Goal: Task Accomplishment & Management: Complete application form

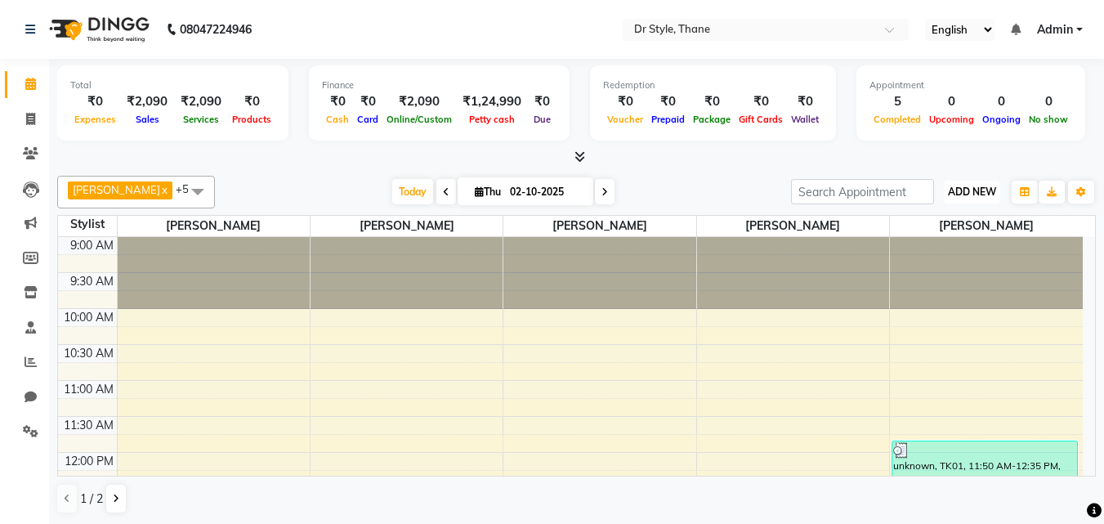
click at [952, 189] on span "ADD NEW" at bounding box center [972, 192] width 48 height 12
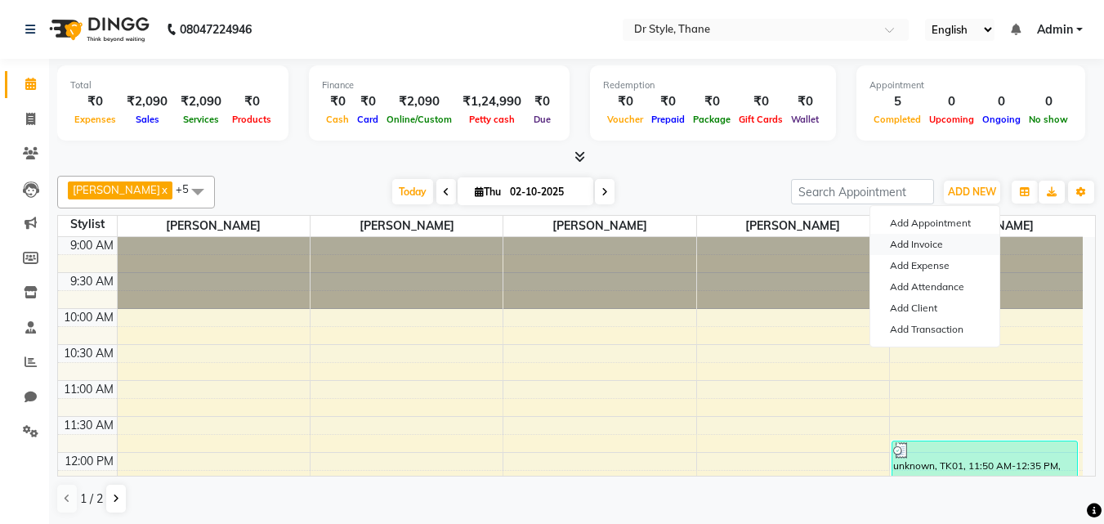
click at [924, 249] on link "Add Invoice" at bounding box center [935, 244] width 129 height 21
select select "service"
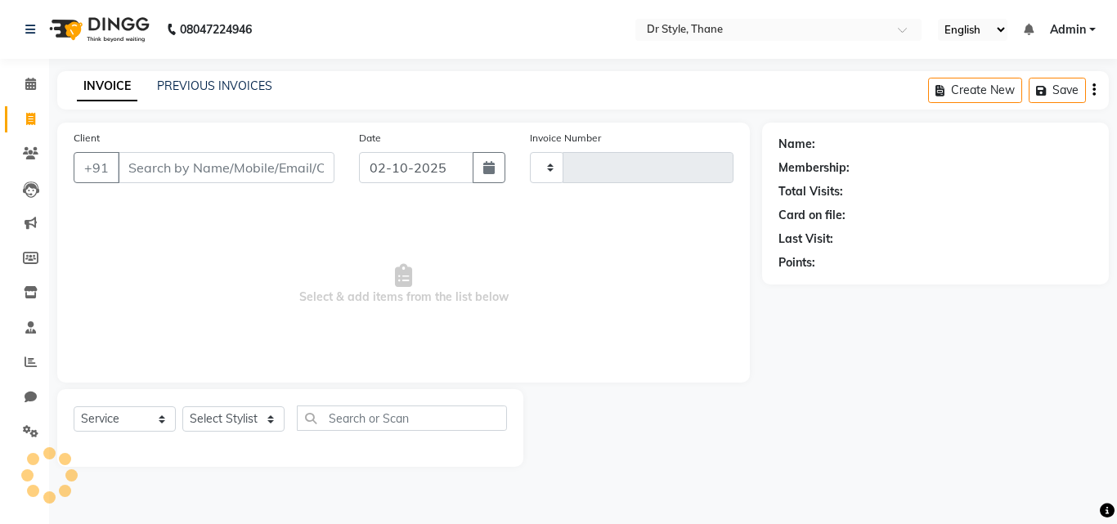
click at [186, 170] on input "Client" at bounding box center [226, 167] width 217 height 31
type input "1538"
select select "7832"
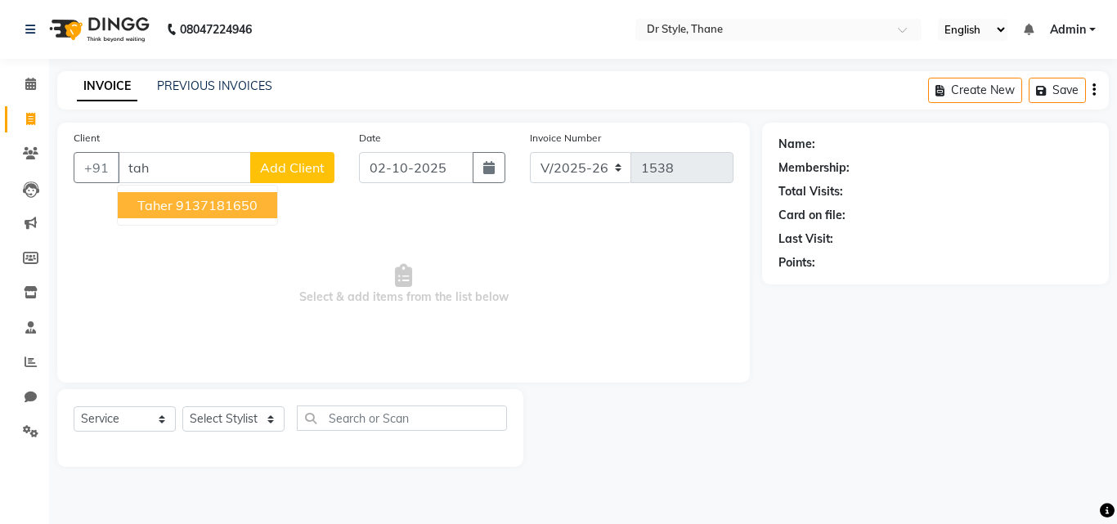
click at [181, 210] on ngb-highlight "9137181650" at bounding box center [217, 205] width 82 height 16
type input "9137181650"
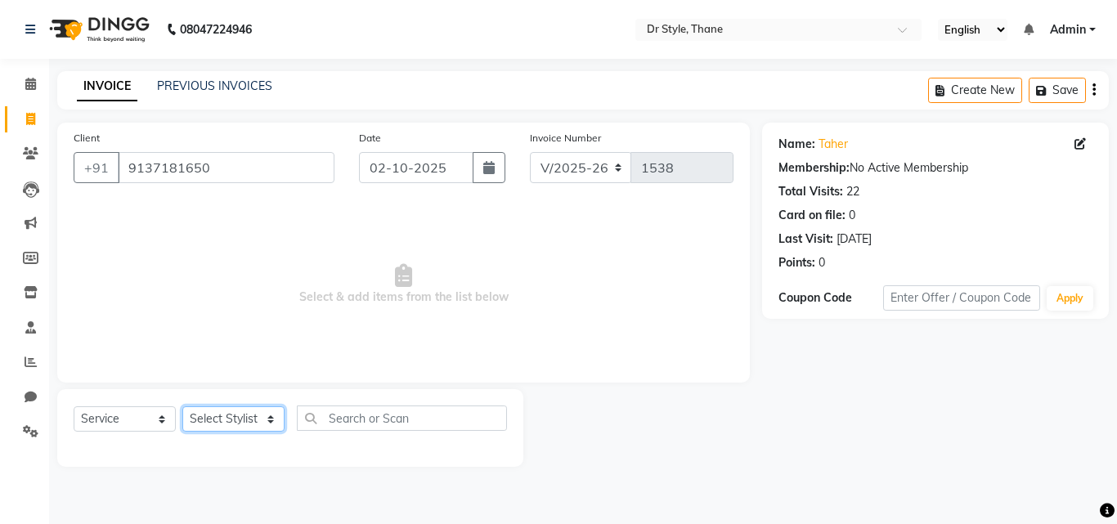
click at [226, 413] on select "Select Stylist [PERSON_NAME] [PERSON_NAME] [PERSON_NAME] [PERSON_NAME] [PERSON_…" at bounding box center [233, 418] width 102 height 25
select select "91939"
click at [182, 406] on select "Select Stylist [PERSON_NAME] [PERSON_NAME] [PERSON_NAME] [PERSON_NAME] [PERSON_…" at bounding box center [233, 418] width 102 height 25
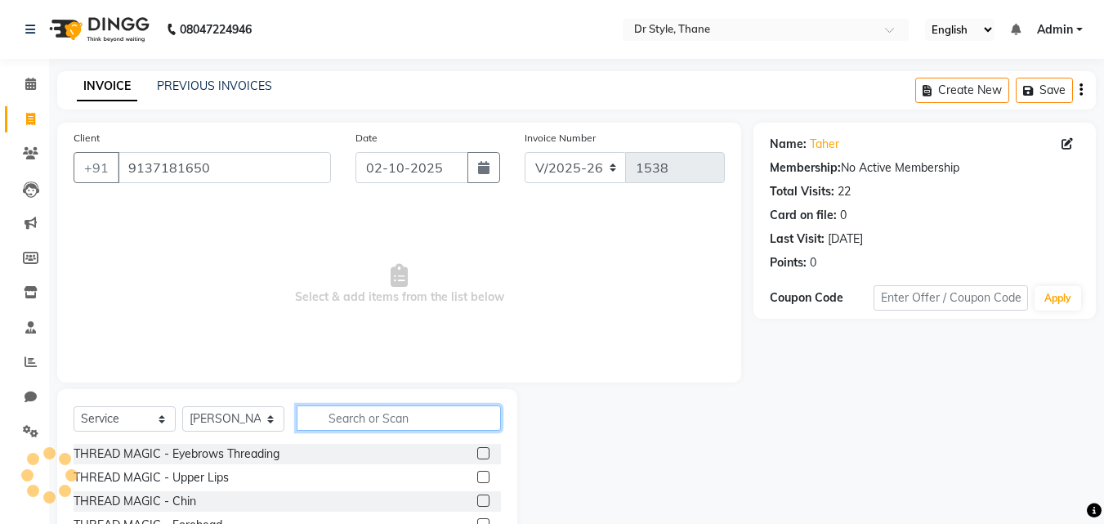
click at [391, 419] on input "text" at bounding box center [399, 417] width 204 height 25
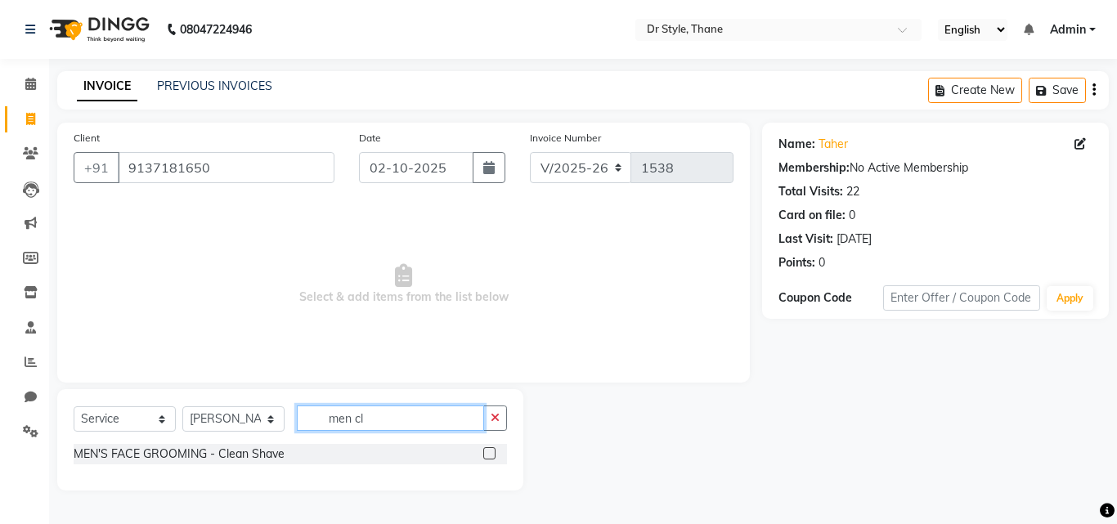
type input "men cl"
click at [490, 454] on label at bounding box center [489, 453] width 12 height 12
click at [490, 454] on input "checkbox" at bounding box center [488, 454] width 11 height 11
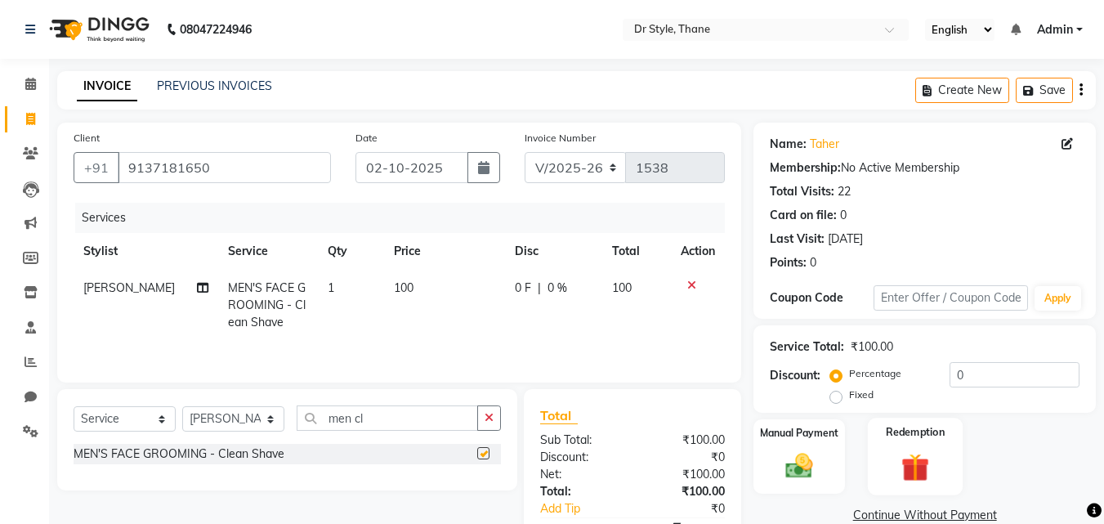
checkbox input "false"
click at [800, 439] on label "Manual Payment" at bounding box center [800, 432] width 82 height 16
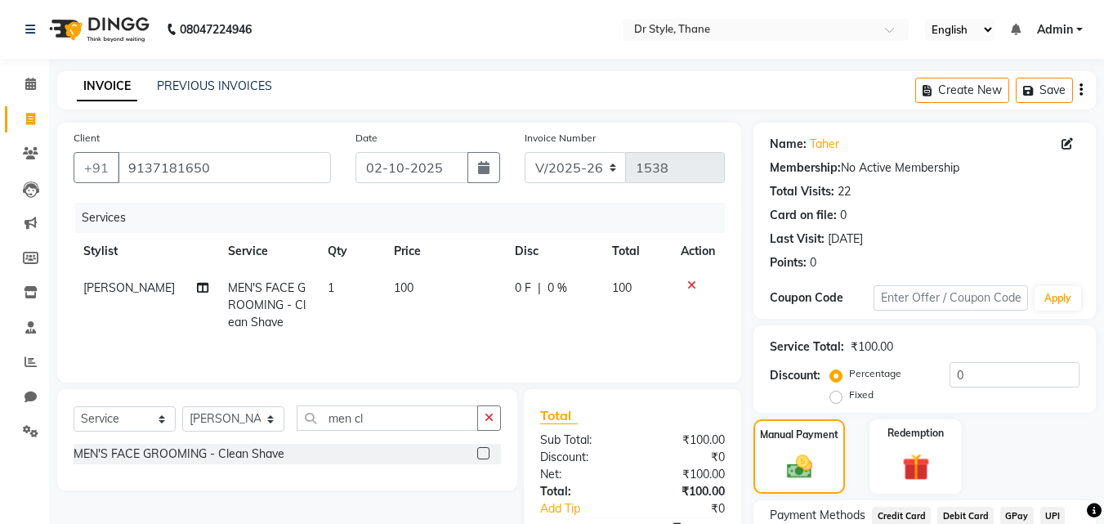
scroll to position [132, 0]
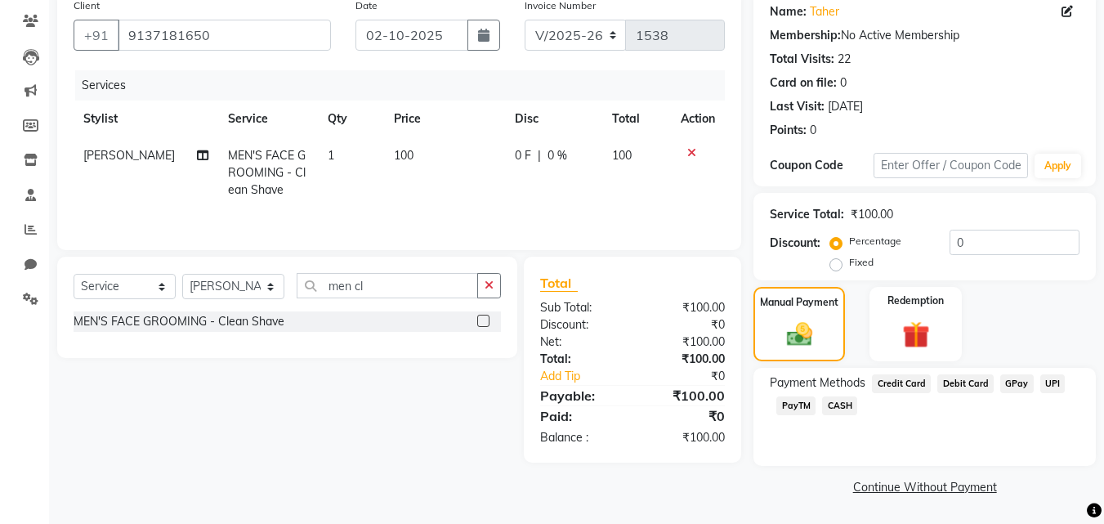
click at [845, 403] on span "CASH" at bounding box center [839, 405] width 35 height 19
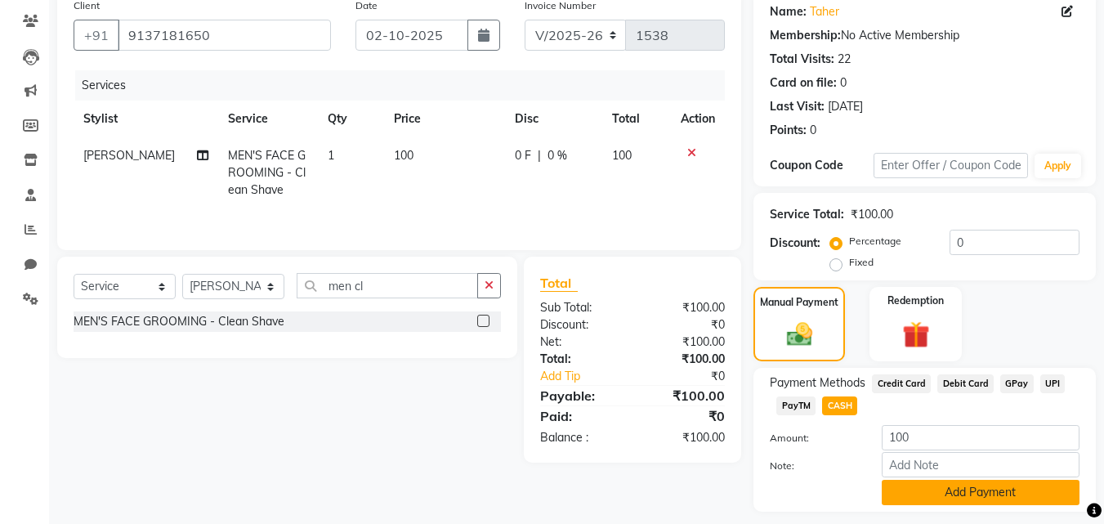
click at [943, 491] on button "Add Payment" at bounding box center [981, 492] width 198 height 25
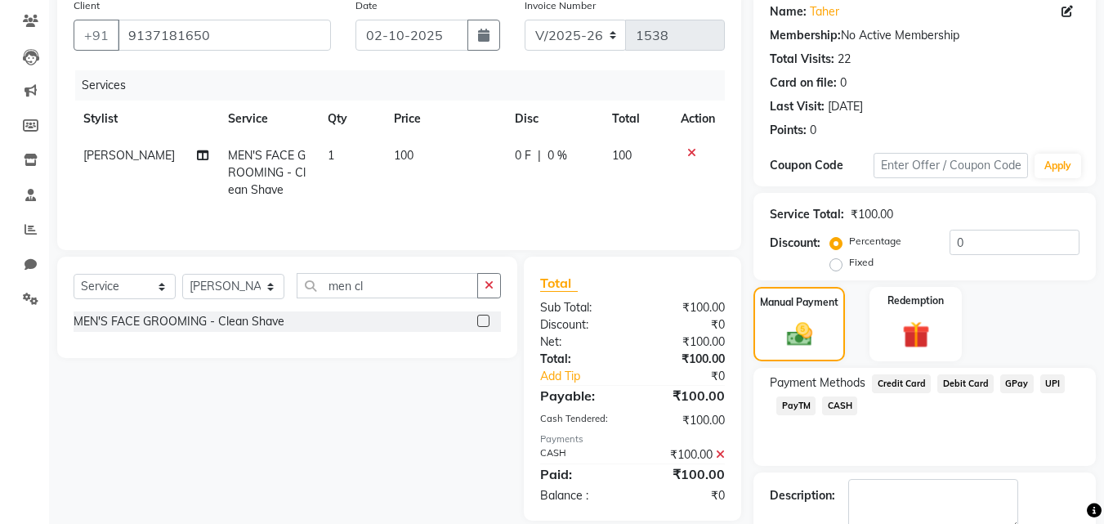
scroll to position [225, 0]
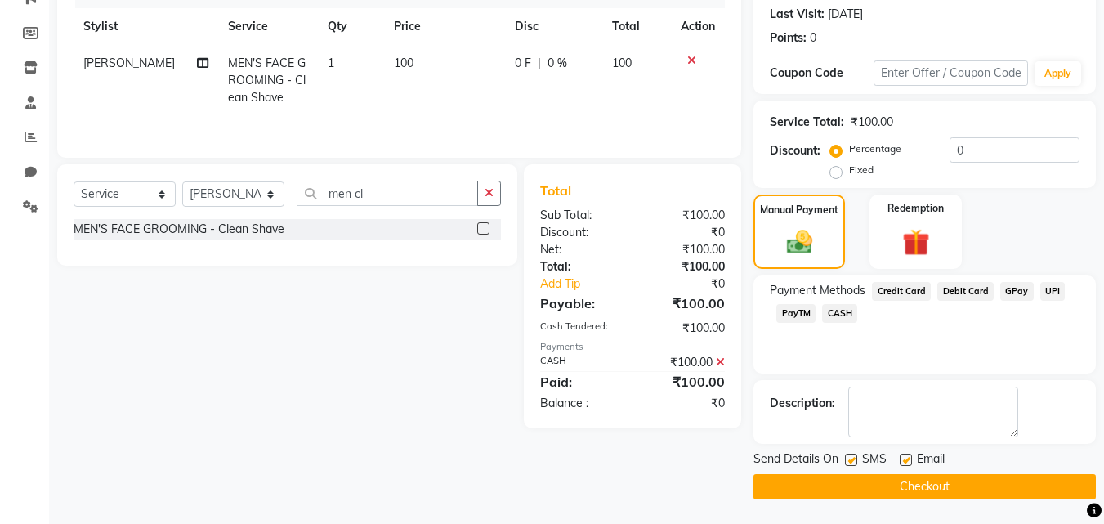
click at [871, 490] on button "Checkout" at bounding box center [925, 486] width 343 height 25
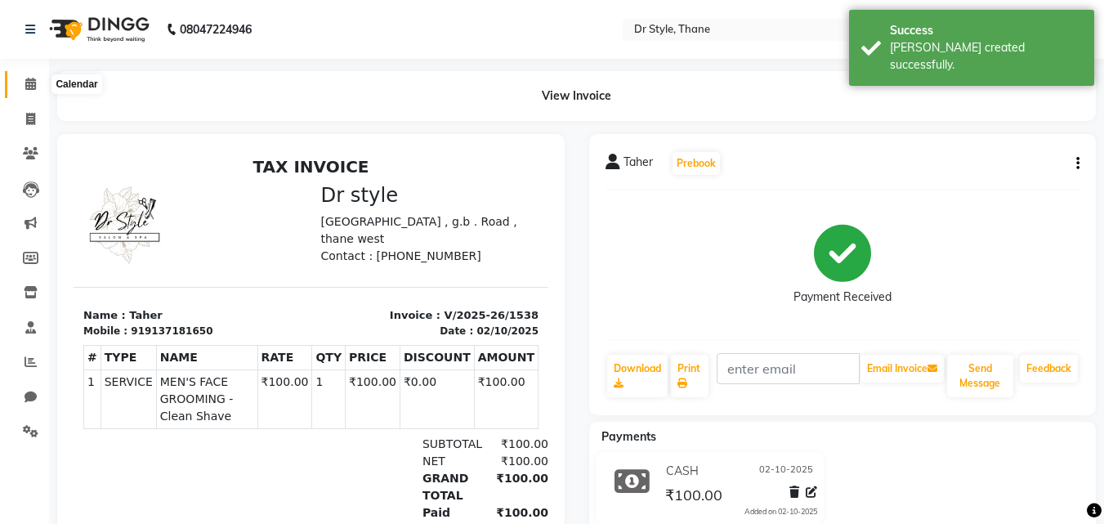
click at [38, 85] on span at bounding box center [30, 84] width 29 height 19
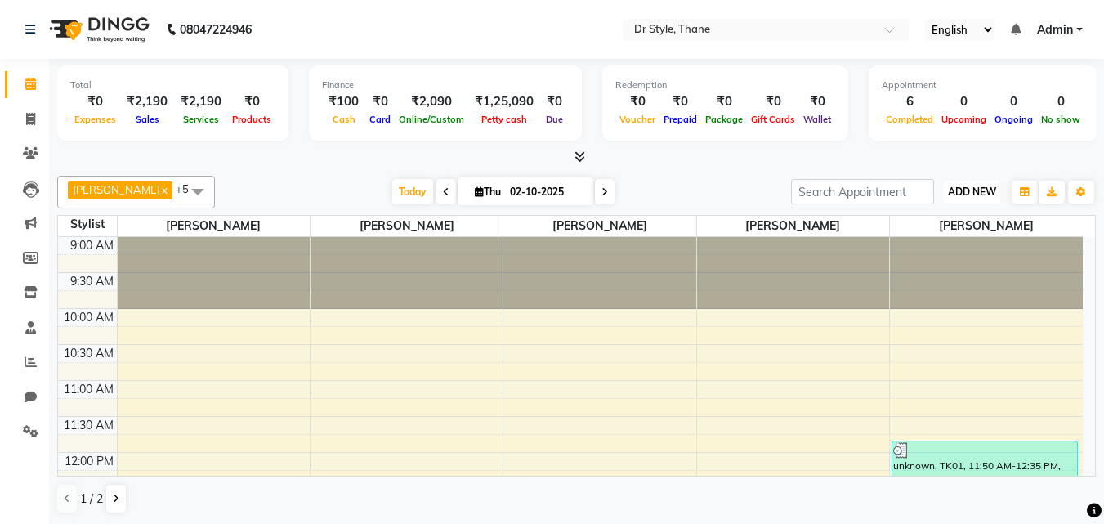
click at [949, 195] on span "ADD NEW" at bounding box center [972, 192] width 48 height 12
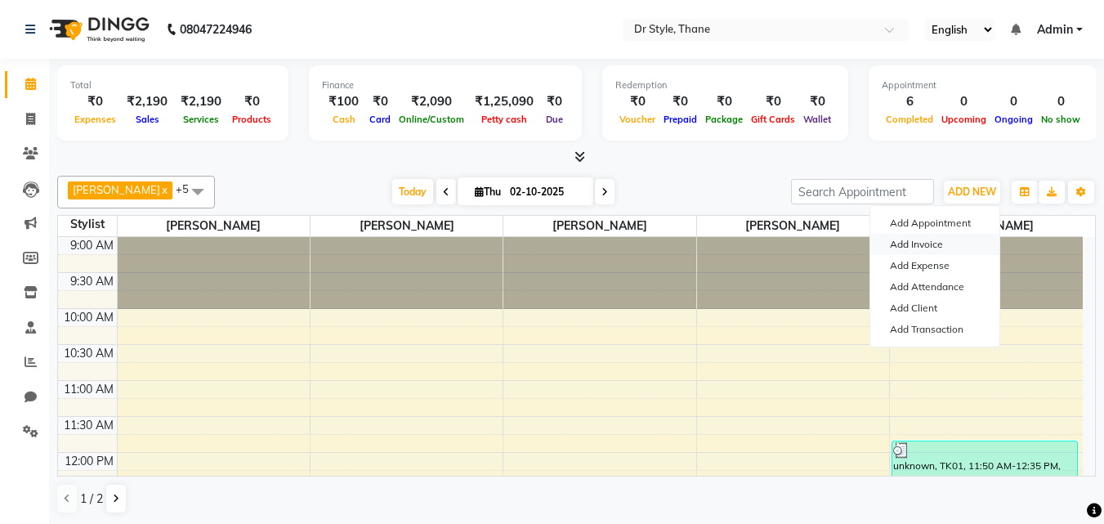
click at [947, 237] on link "Add Invoice" at bounding box center [935, 244] width 129 height 21
select select "service"
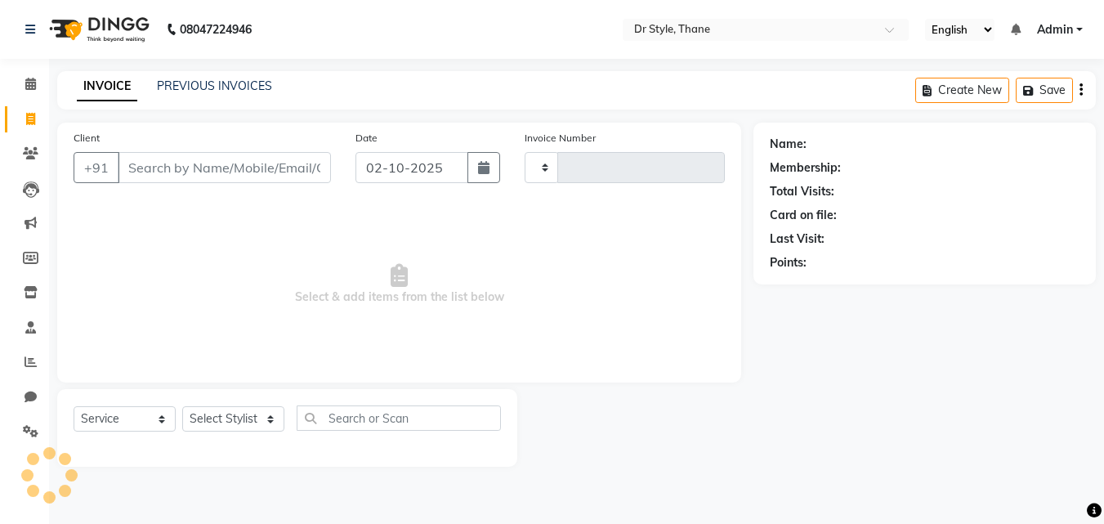
type input "1539"
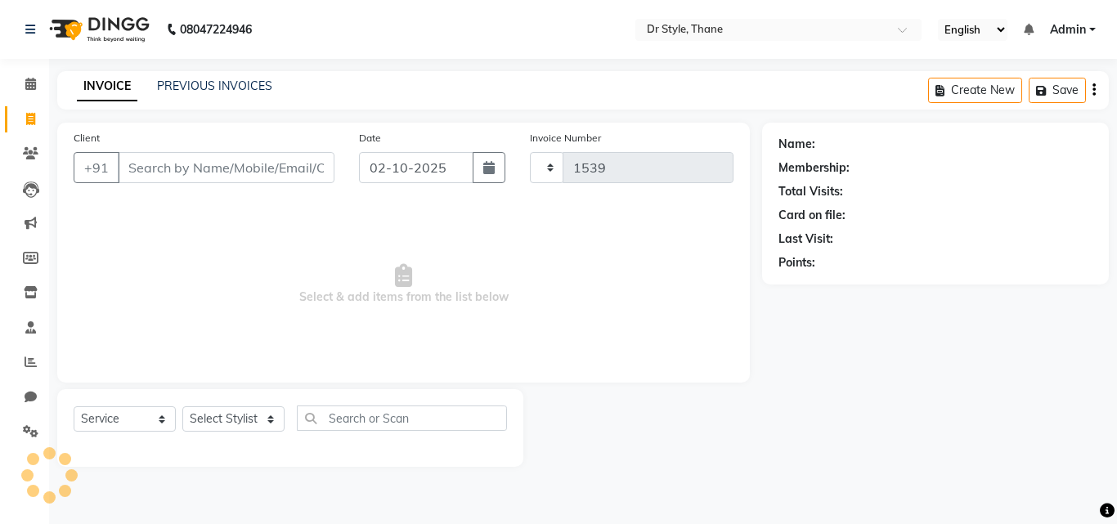
select select "7832"
click at [245, 173] on input "Client" at bounding box center [226, 167] width 217 height 31
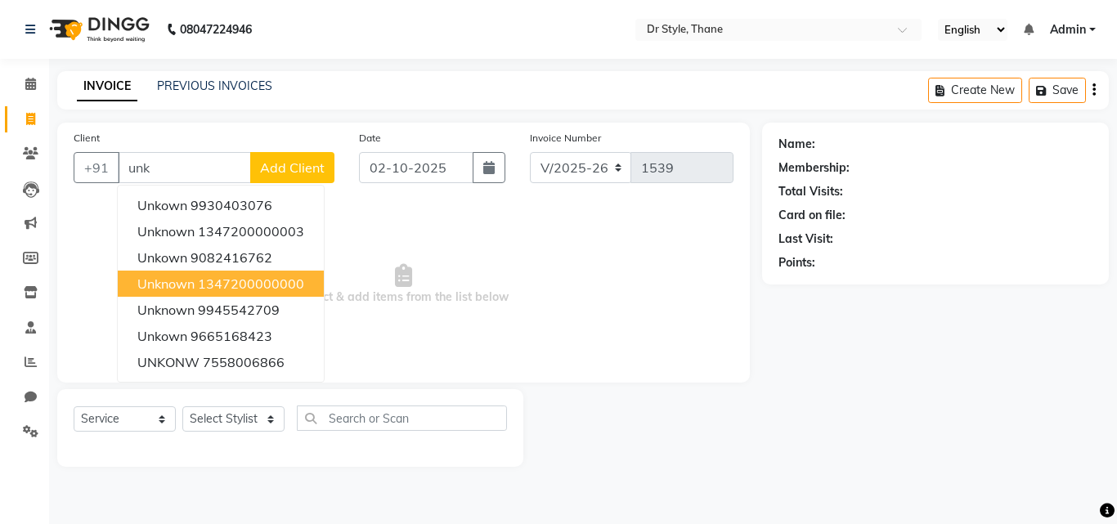
click at [242, 282] on ngb-highlight "1347200000000" at bounding box center [251, 283] width 106 height 16
type input "1347200000000"
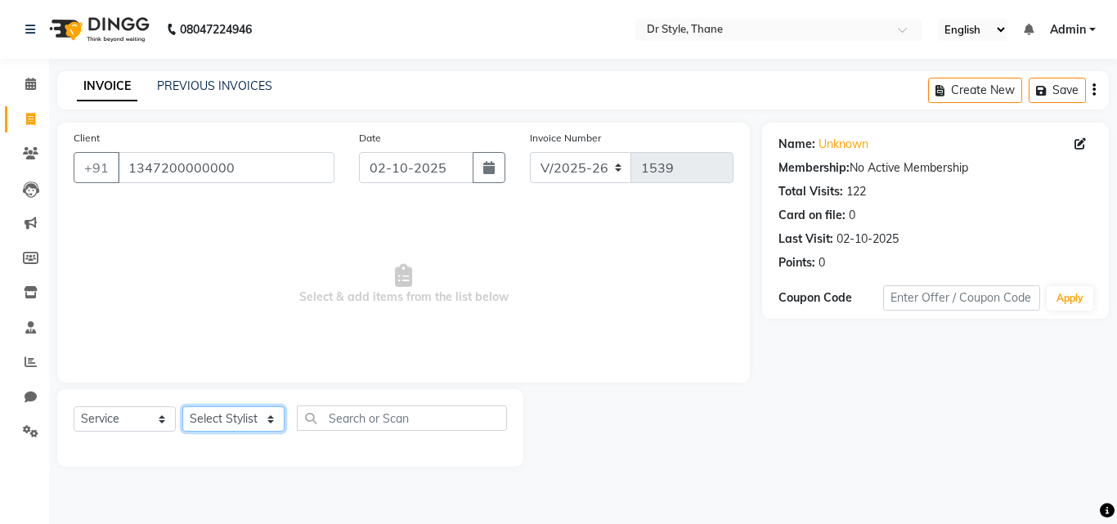
click at [251, 417] on select "Select Stylist [PERSON_NAME] [PERSON_NAME] [PERSON_NAME] [PERSON_NAME] [PERSON_…" at bounding box center [233, 418] width 102 height 25
select select "91939"
click at [182, 406] on select "Select Stylist [PERSON_NAME] [PERSON_NAME] [PERSON_NAME] [PERSON_NAME] [PERSON_…" at bounding box center [233, 418] width 102 height 25
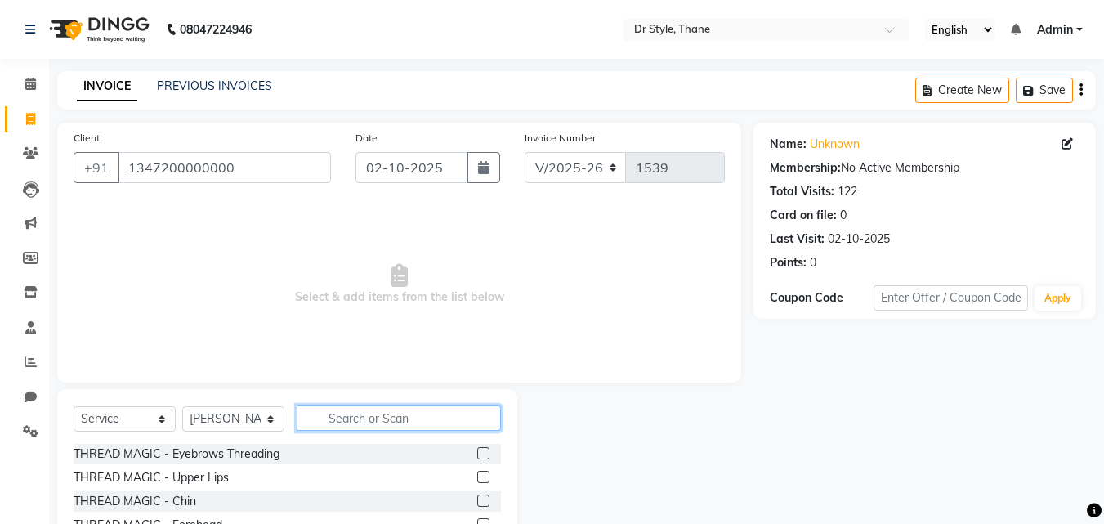
click at [361, 409] on input "text" at bounding box center [399, 417] width 204 height 25
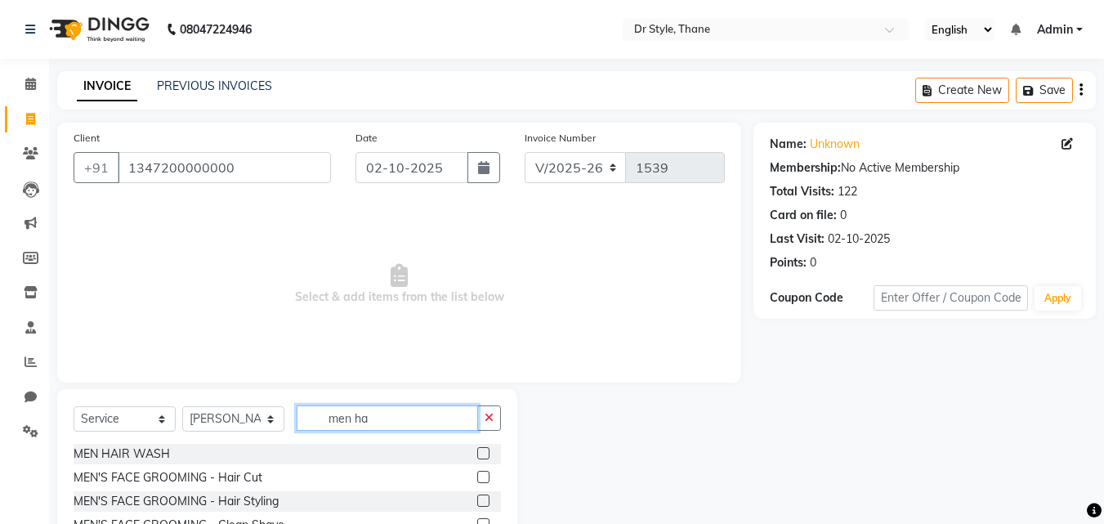
type input "men ha"
click at [484, 479] on label at bounding box center [483, 477] width 12 height 12
click at [484, 479] on input "checkbox" at bounding box center [482, 478] width 11 height 11
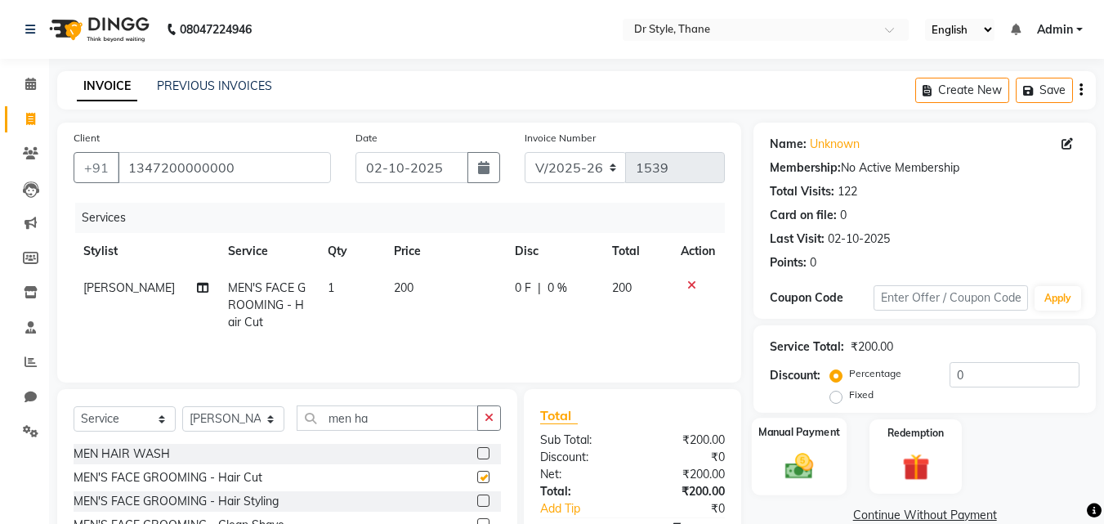
checkbox input "false"
click at [804, 454] on img at bounding box center [800, 466] width 46 height 33
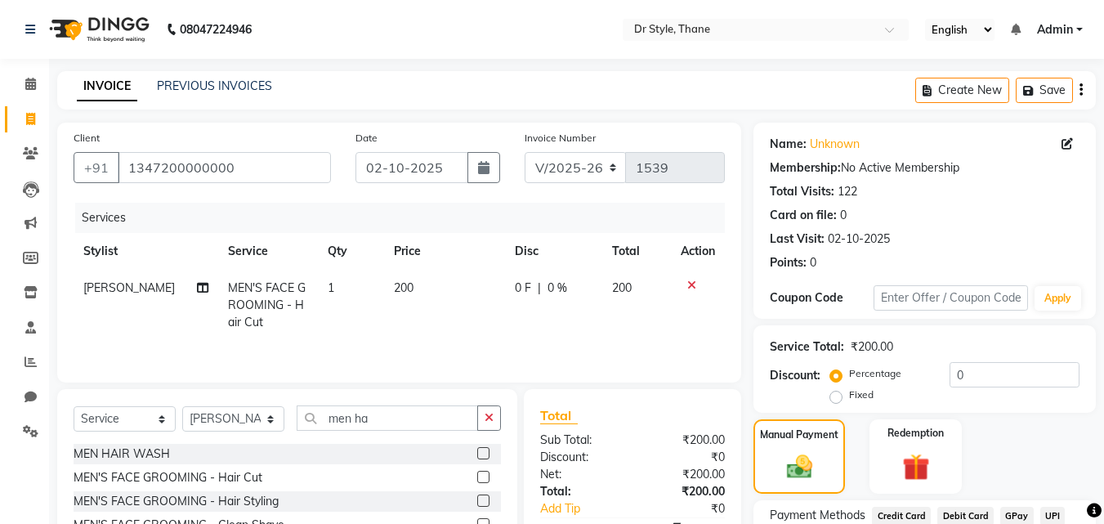
scroll to position [132, 0]
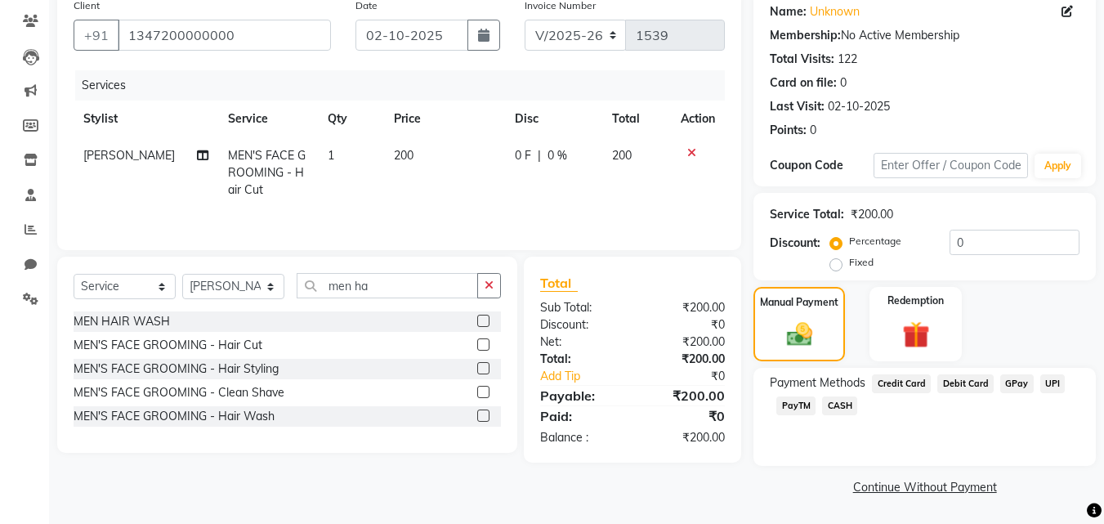
click at [1007, 381] on span "GPay" at bounding box center [1018, 383] width 34 height 19
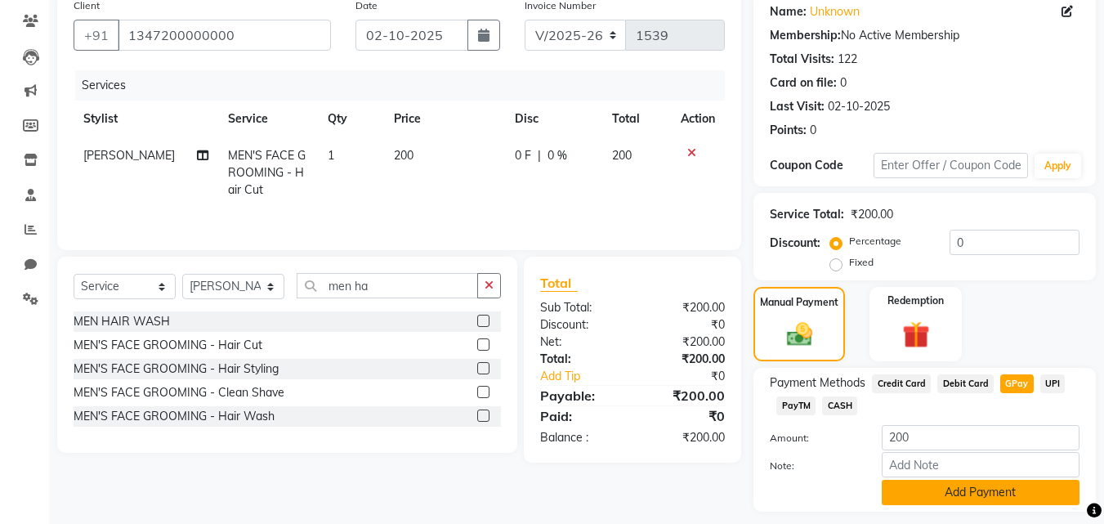
click at [970, 490] on button "Add Payment" at bounding box center [981, 492] width 198 height 25
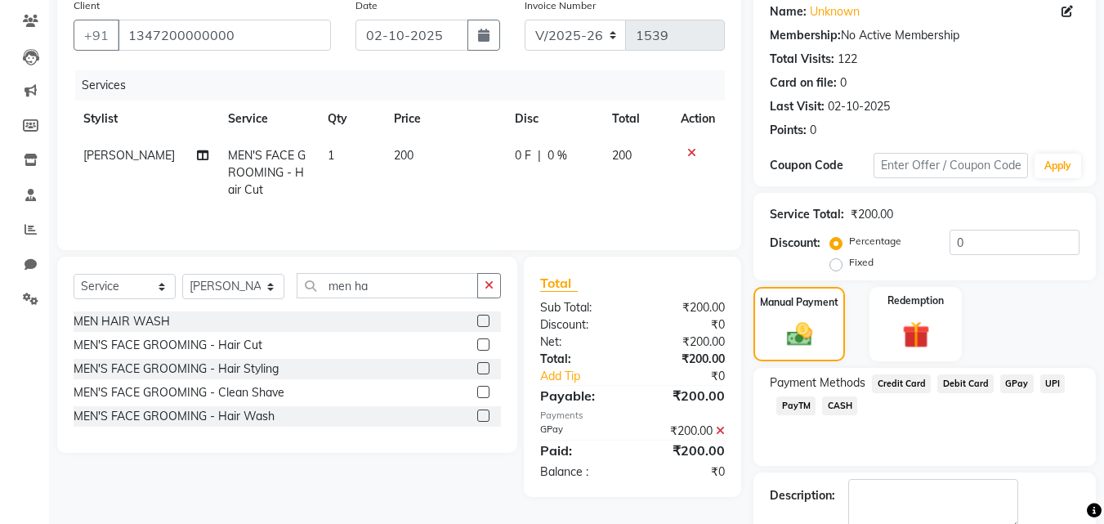
scroll to position [225, 0]
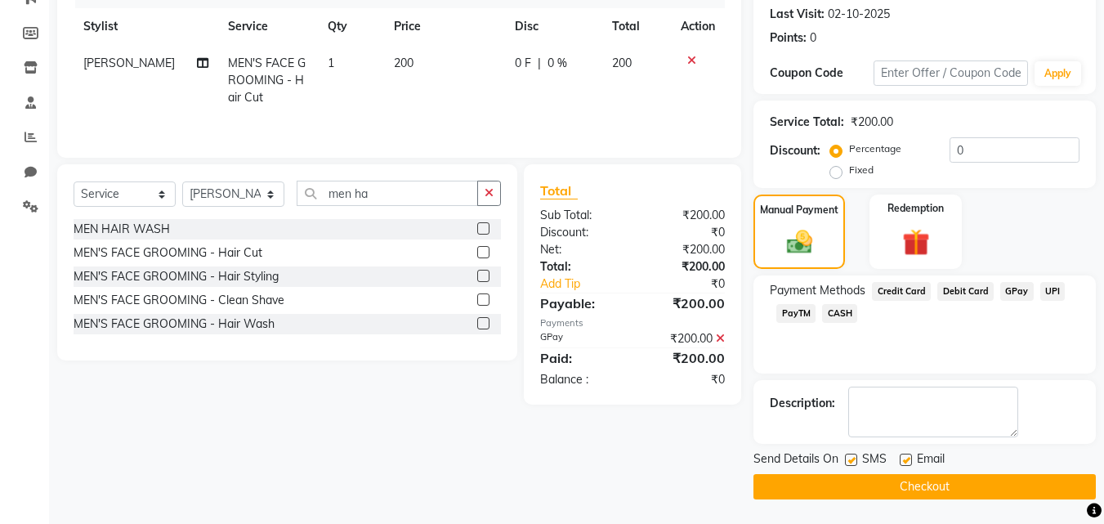
click at [845, 492] on button "Checkout" at bounding box center [925, 486] width 343 height 25
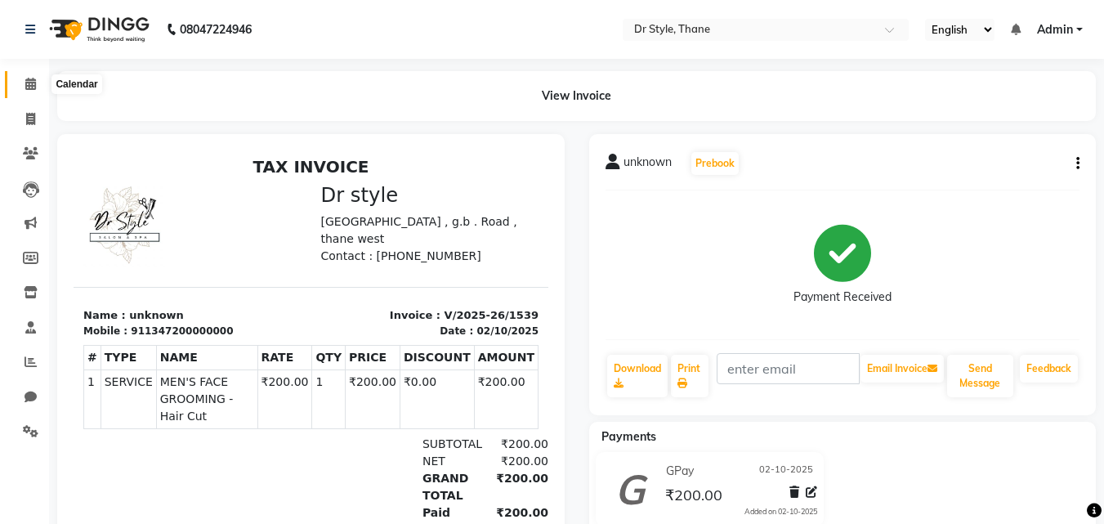
click at [24, 83] on span at bounding box center [30, 84] width 29 height 19
